Goal: Task Accomplishment & Management: Manage account settings

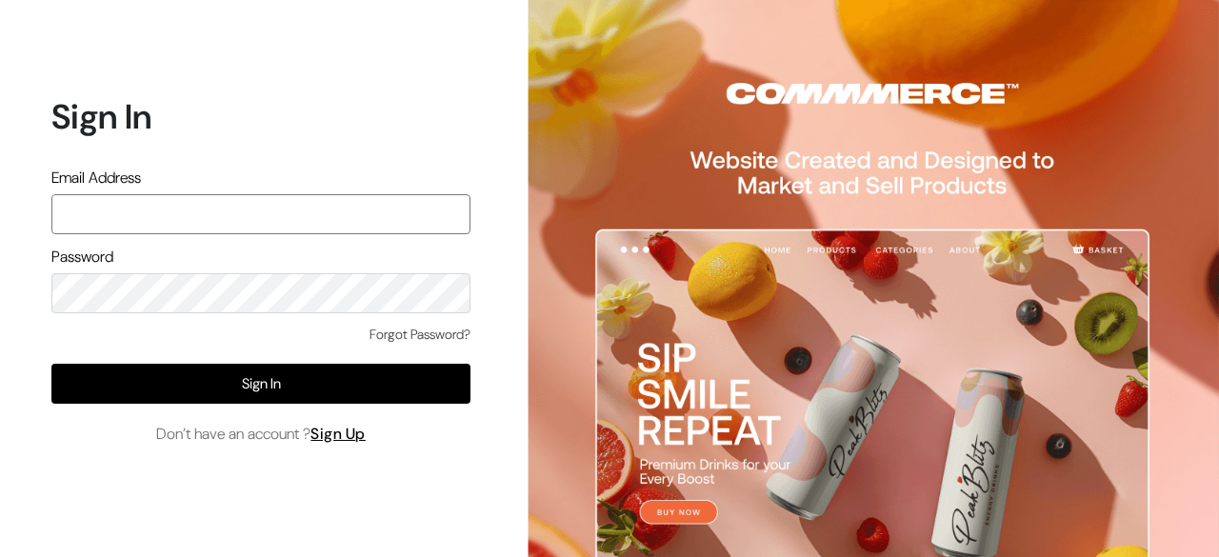
paste input "[PERSON_NAME][EMAIL_ADDRESS][DOMAIN_NAME]"
type input "[PERSON_NAME][EMAIL_ADDRESS][DOMAIN_NAME]"
click at [246, 283] on div "Password" at bounding box center [260, 280] width 419 height 68
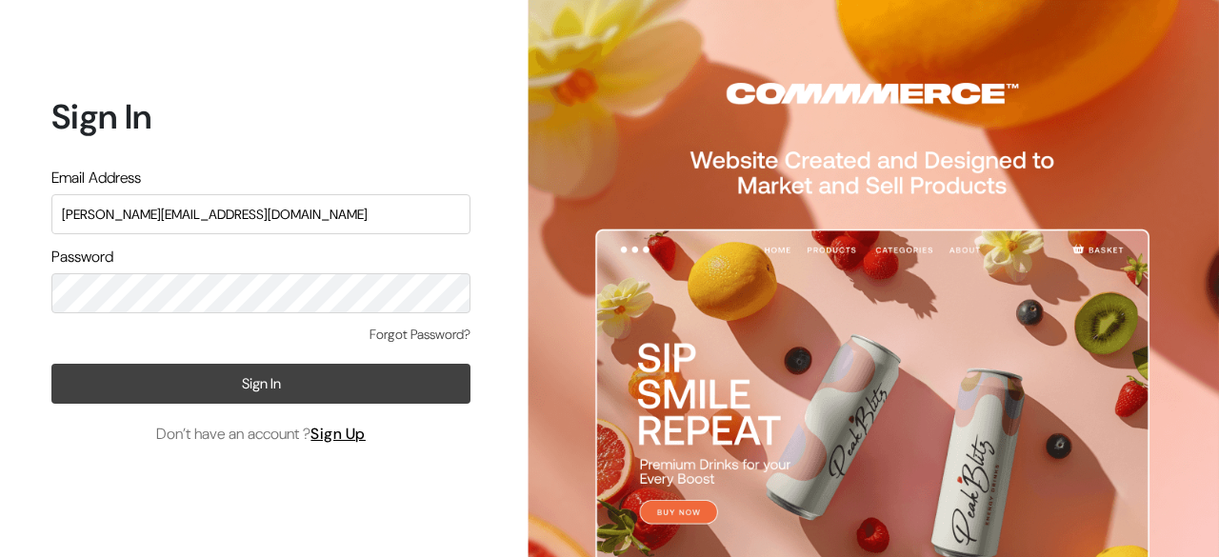
click at [269, 389] on button "Sign In" at bounding box center [260, 384] width 419 height 40
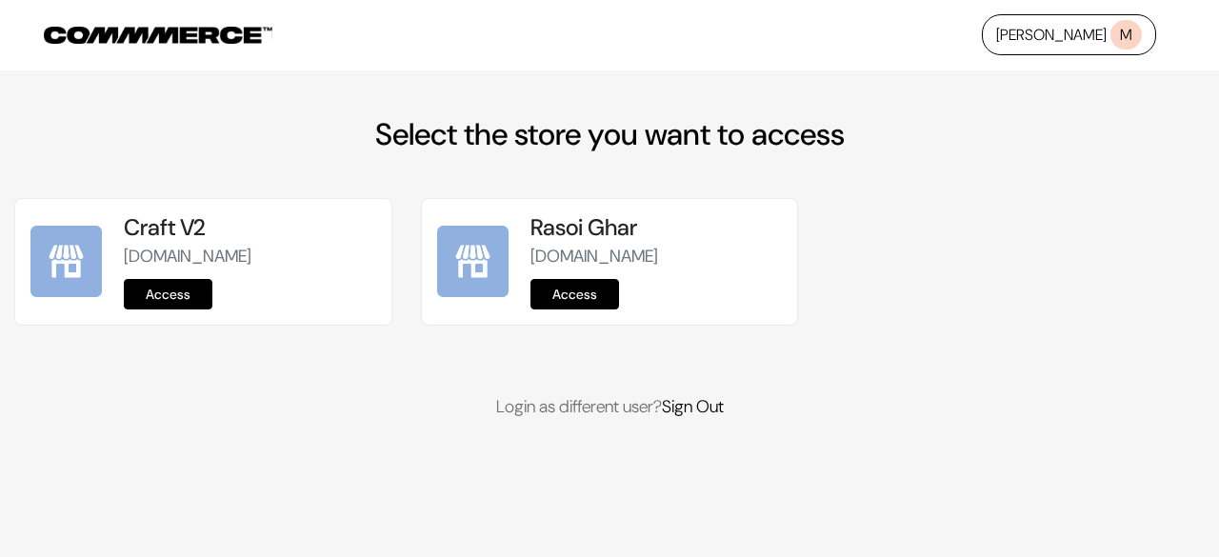
click at [203, 294] on link "Access" at bounding box center [168, 294] width 89 height 30
